Goal: Check status: Check status

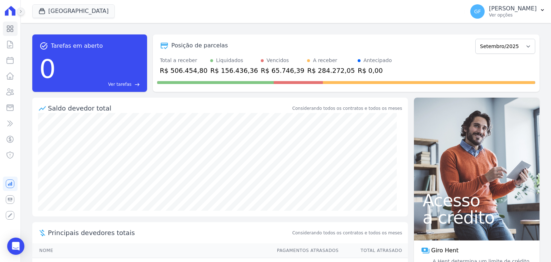
click at [19, 13] on icon at bounding box center [21, 11] width 4 height 4
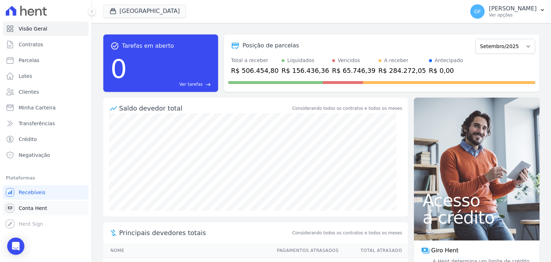
click at [32, 210] on span "Conta Hent" at bounding box center [33, 207] width 28 height 7
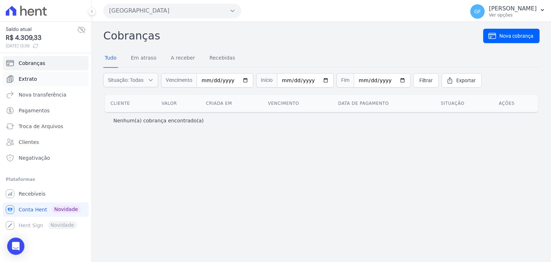
click at [29, 81] on span "Extrato" at bounding box center [28, 78] width 18 height 7
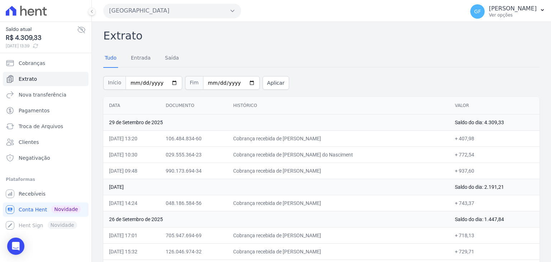
drag, startPoint x: 108, startPoint y: 138, endPoint x: 470, endPoint y: 143, distance: 361.7
click at [470, 143] on tr "[DATE] 13:20 106.484.834-60 Cobrança recebida de [PERSON_NAME] + 407,98" at bounding box center [321, 138] width 436 height 16
click at [470, 143] on td "+ 407,98" at bounding box center [494, 138] width 90 height 16
drag, startPoint x: 470, startPoint y: 143, endPoint x: 469, endPoint y: 165, distance: 21.9
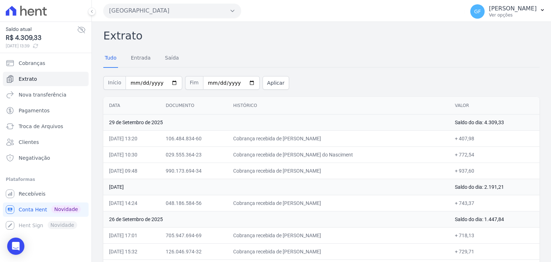
click at [418, 170] on td "Cobrança recebida de [PERSON_NAME]" at bounding box center [338, 170] width 222 height 16
drag, startPoint x: 302, startPoint y: 171, endPoint x: 366, endPoint y: 172, distance: 64.2
click at [366, 172] on td "Cobrança recebida de [PERSON_NAME]" at bounding box center [338, 170] width 222 height 16
drag, startPoint x: 300, startPoint y: 157, endPoint x: 354, endPoint y: 157, distance: 54.5
click at [354, 157] on td "Cobrança recebida de [PERSON_NAME] do Nasciment" at bounding box center [338, 154] width 222 height 16
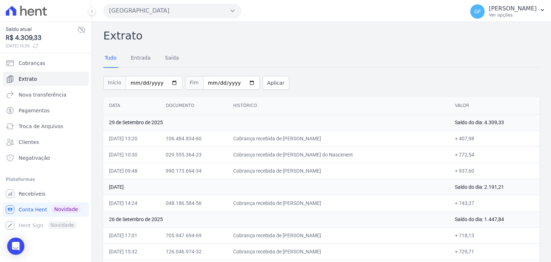
drag, startPoint x: 289, startPoint y: 135, endPoint x: 317, endPoint y: 134, distance: 28.0
click at [317, 134] on td "Cobrança recebida de [PERSON_NAME]" at bounding box center [338, 138] width 222 height 16
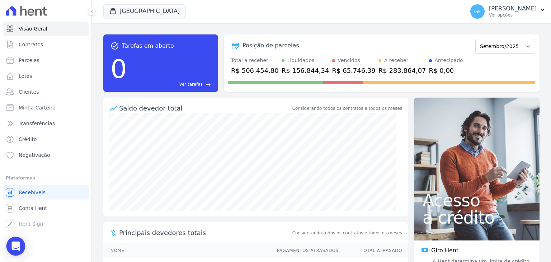
click at [15, 248] on icon "Open Intercom Messenger" at bounding box center [15, 245] width 8 height 9
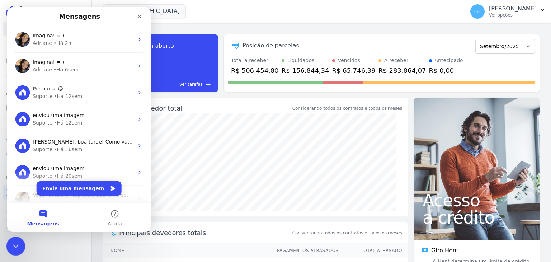
click at [17, 246] on icon "Encerramento do Messenger da Intercom" at bounding box center [14, 245] width 9 height 9
